Goal: Information Seeking & Learning: Learn about a topic

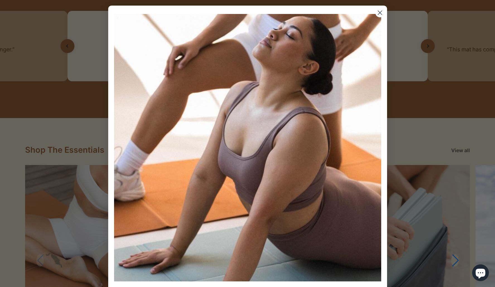
scroll to position [576, 0]
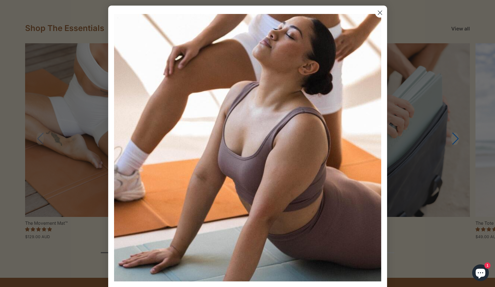
click at [379, 12] on icon "Close dialog" at bounding box center [380, 13] width 4 height 4
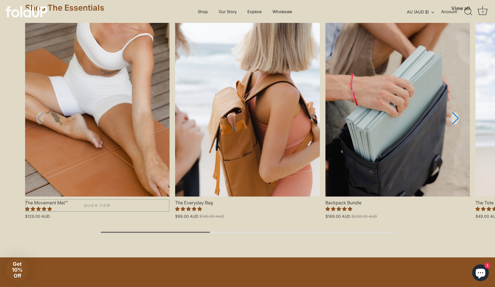
scroll to position [590, 0]
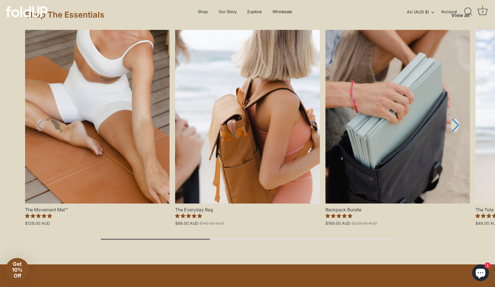
click at [457, 124] on link "Next slide" at bounding box center [455, 125] width 8 height 13
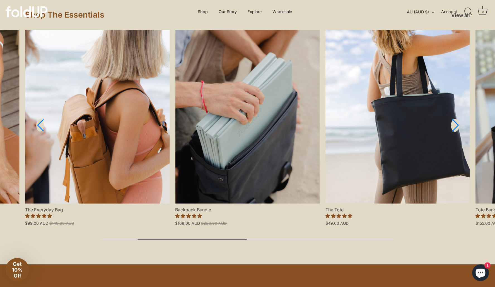
click at [457, 124] on link "Next slide" at bounding box center [455, 125] width 8 height 13
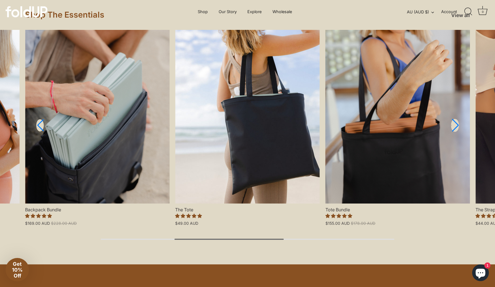
click at [457, 124] on link "Next slide" at bounding box center [455, 125] width 8 height 13
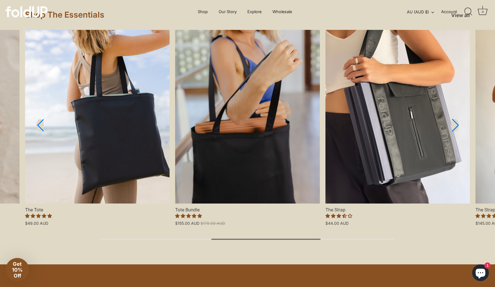
click at [457, 124] on link "Next slide" at bounding box center [455, 125] width 8 height 13
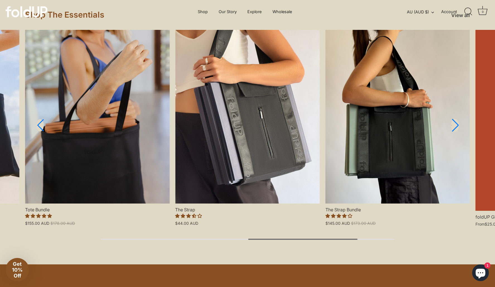
click at [457, 124] on link "Next slide" at bounding box center [455, 125] width 8 height 13
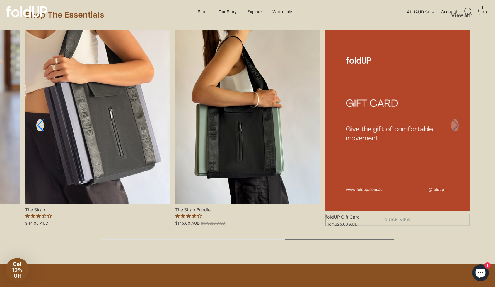
click at [457, 125] on link "foldUP Gift Card" at bounding box center [397, 120] width 144 height 181
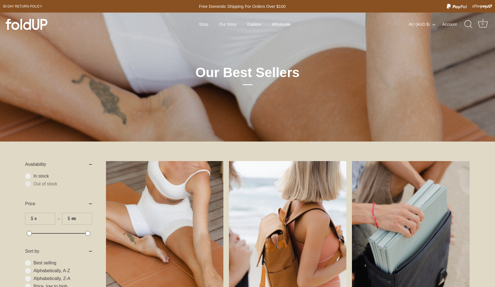
scroll to position [118, 0]
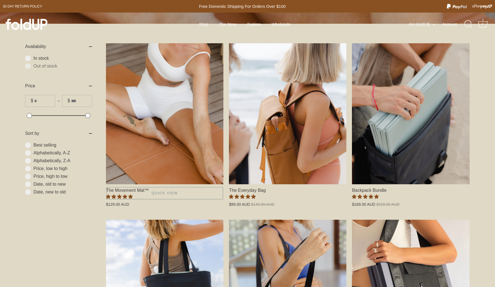
click at [159, 158] on link "The Movement Mat™" at bounding box center [164, 113] width 117 height 141
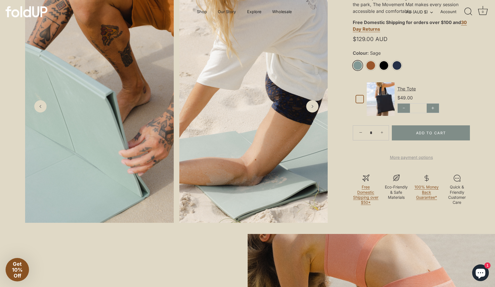
scroll to position [179, 0]
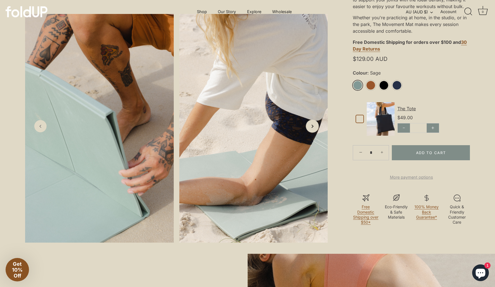
click at [317, 132] on link "Next slide" at bounding box center [312, 125] width 13 height 13
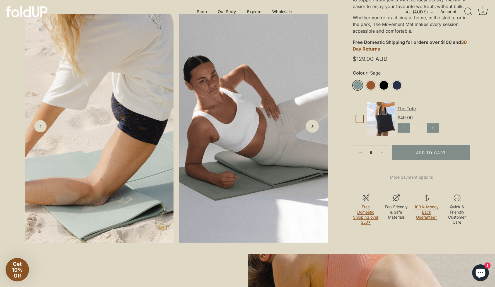
click at [317, 132] on link "Next slide" at bounding box center [312, 125] width 13 height 13
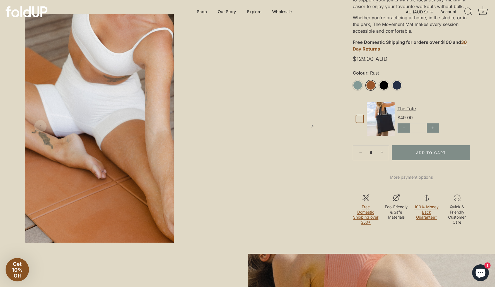
click at [372, 83] on link "Rust" at bounding box center [371, 85] width 10 height 10
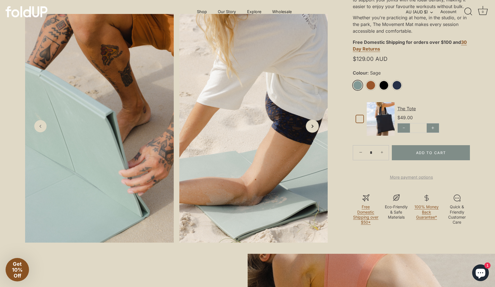
click at [314, 129] on icon "Next slide" at bounding box center [312, 126] width 6 height 6
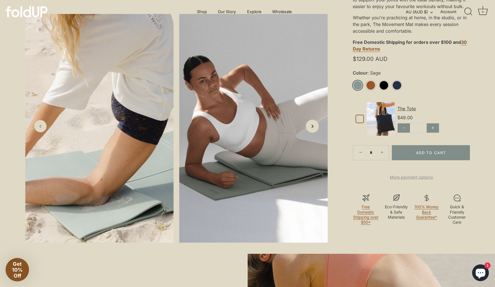
click at [314, 129] on icon "Next slide" at bounding box center [312, 126] width 6 height 6
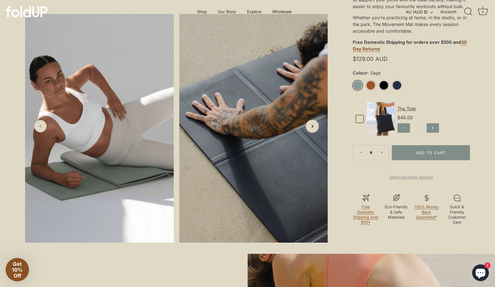
click at [314, 129] on icon "Next slide" at bounding box center [312, 126] width 6 height 6
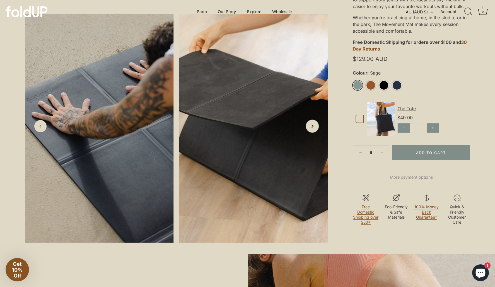
click at [314, 129] on icon "Next slide" at bounding box center [312, 126] width 6 height 6
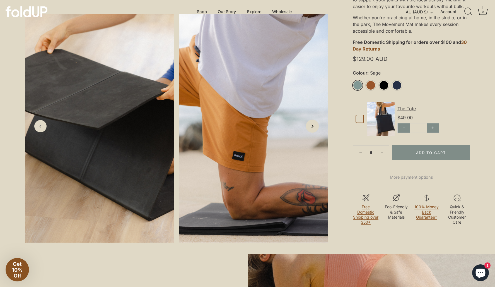
click at [314, 129] on icon "Next slide" at bounding box center [312, 126] width 6 height 6
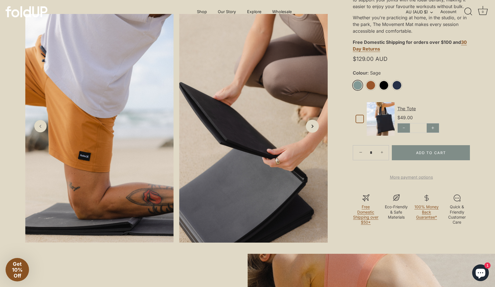
click at [314, 129] on icon "Next slide" at bounding box center [312, 126] width 6 height 6
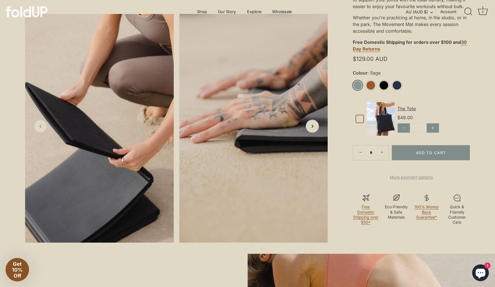
click at [314, 129] on icon "Next slide" at bounding box center [312, 126] width 6 height 6
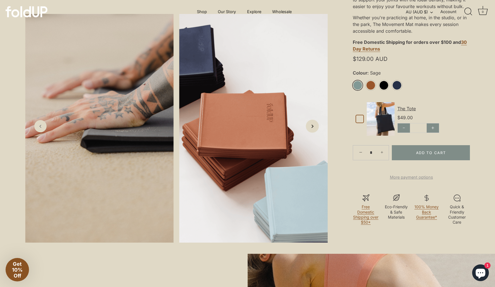
click at [314, 129] on icon "Next slide" at bounding box center [312, 126] width 6 height 6
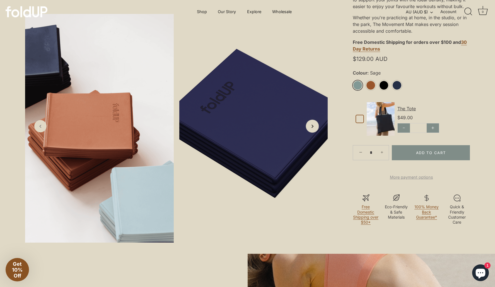
click at [314, 129] on icon "Next slide" at bounding box center [312, 126] width 6 height 6
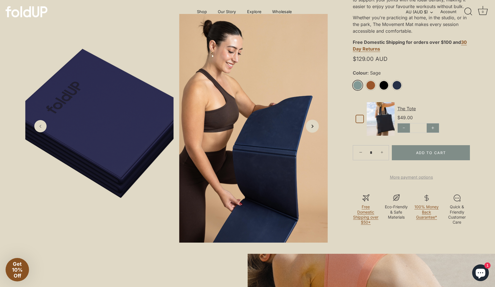
click at [314, 129] on icon "Next slide" at bounding box center [312, 126] width 6 height 6
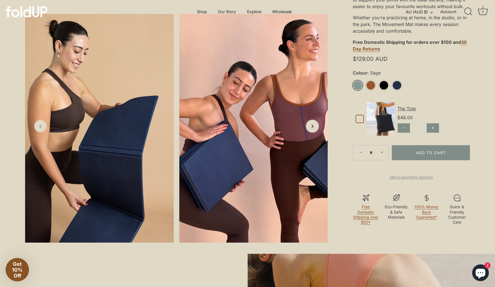
click at [314, 129] on icon "Next slide" at bounding box center [312, 126] width 6 height 6
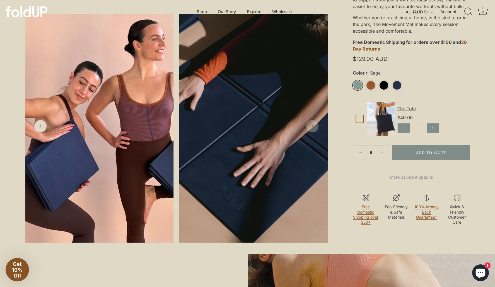
click at [314, 129] on icon "Next slide" at bounding box center [312, 126] width 6 height 6
click at [313, 129] on icon "Next slide" at bounding box center [312, 126] width 6 height 6
click at [312, 127] on polyline "Next slide" at bounding box center [312, 126] width 1 height 3
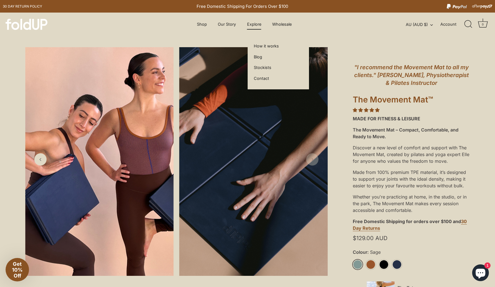
click at [252, 27] on link "Explore" at bounding box center [254, 24] width 24 height 11
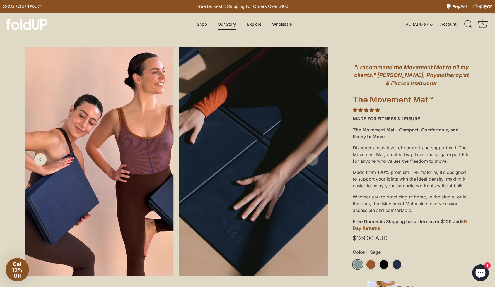
click at [227, 25] on link "Our Story" at bounding box center [227, 24] width 28 height 11
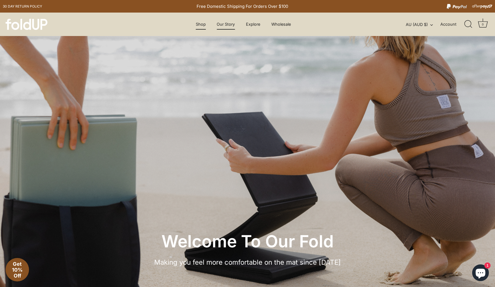
click at [200, 26] on link "Shop" at bounding box center [201, 24] width 20 height 11
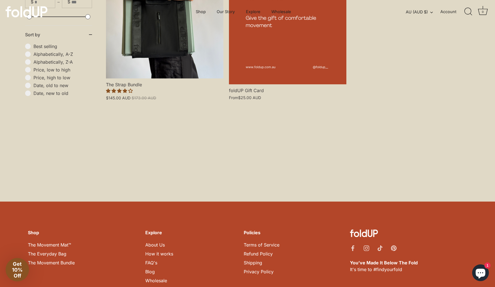
scroll to position [574, 0]
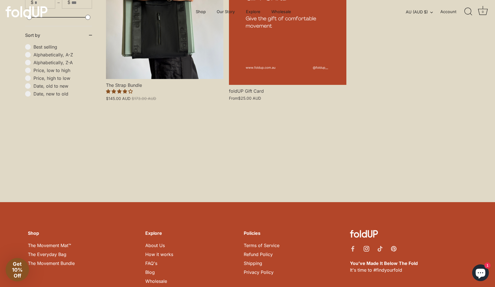
click at [368, 246] on icon "Instagram" at bounding box center [366, 249] width 6 height 6
